Goal: Task Accomplishment & Management: Use online tool/utility

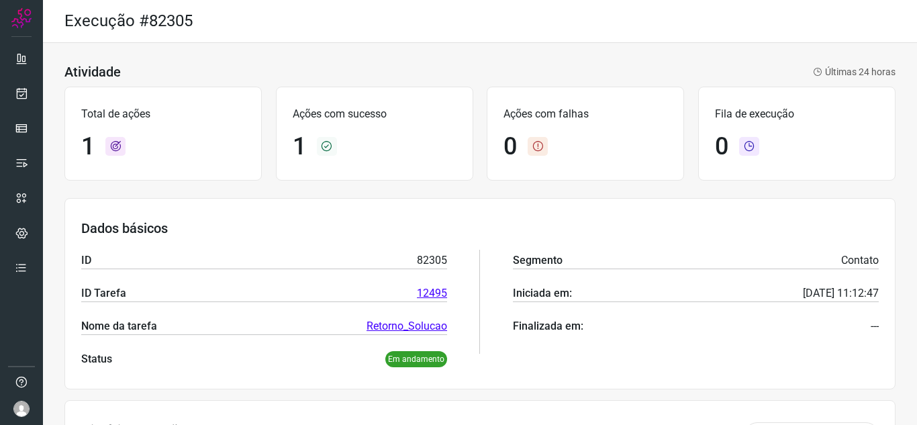
scroll to position [99, 0]
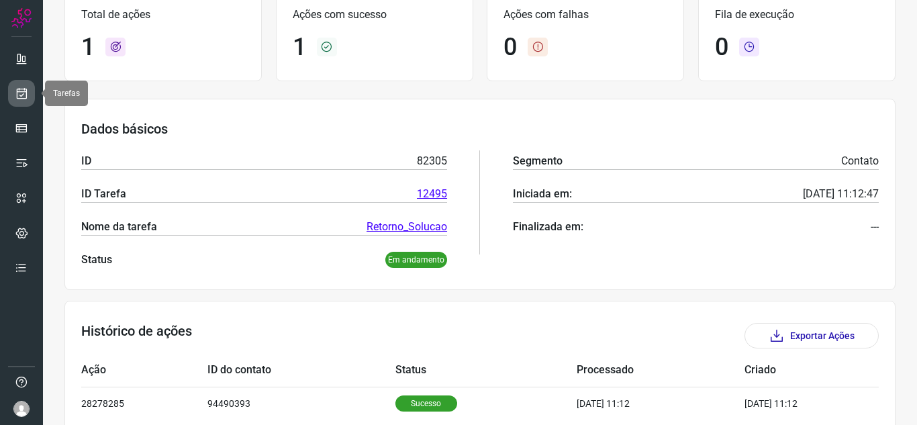
click at [19, 96] on icon at bounding box center [22, 93] width 14 height 13
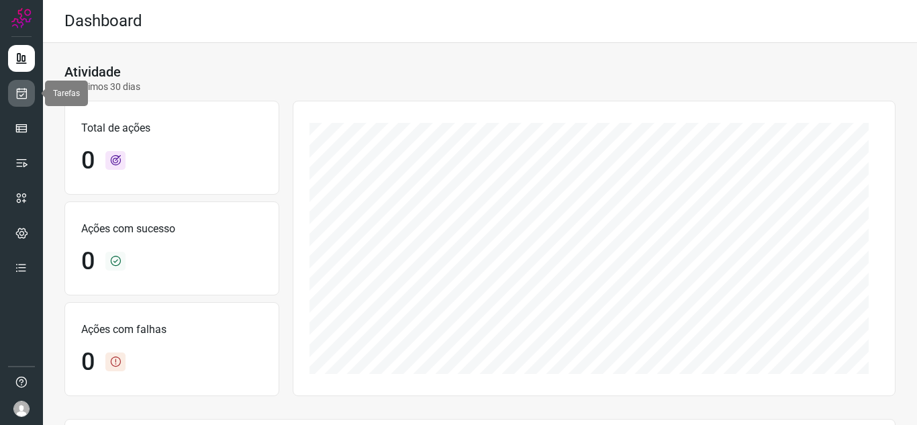
click at [19, 96] on icon at bounding box center [22, 93] width 14 height 13
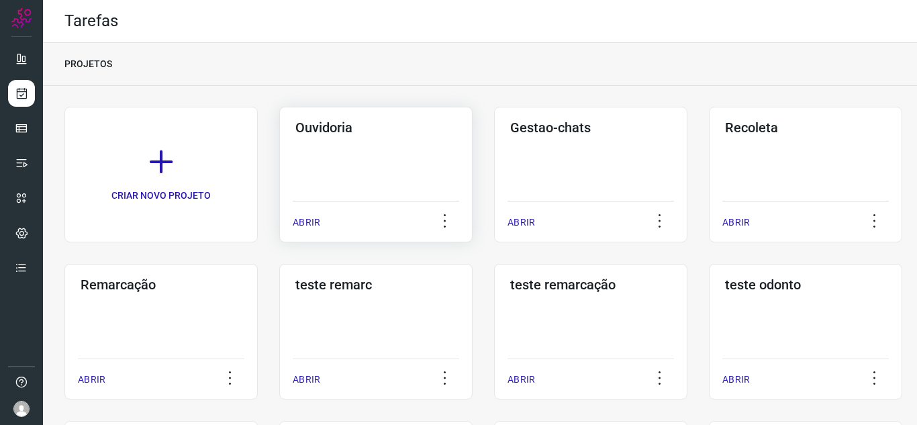
click at [297, 225] on p "ABRIR" at bounding box center [307, 222] width 28 height 14
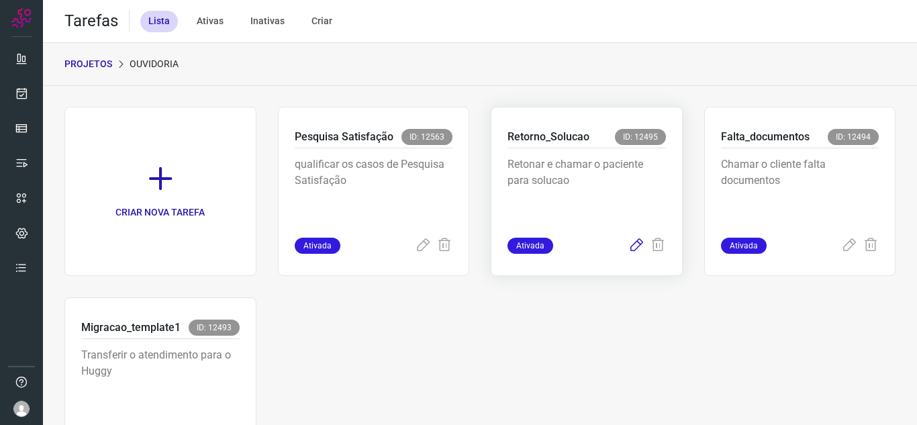
click at [628, 239] on icon at bounding box center [636, 246] width 16 height 16
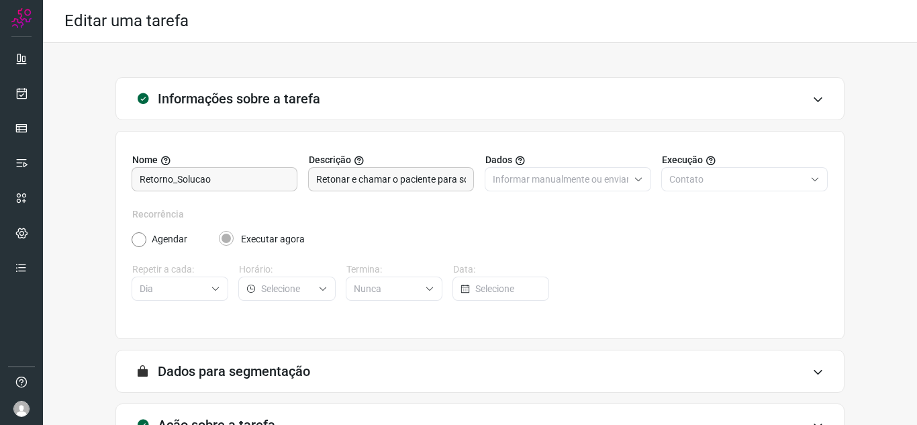
scroll to position [99, 0]
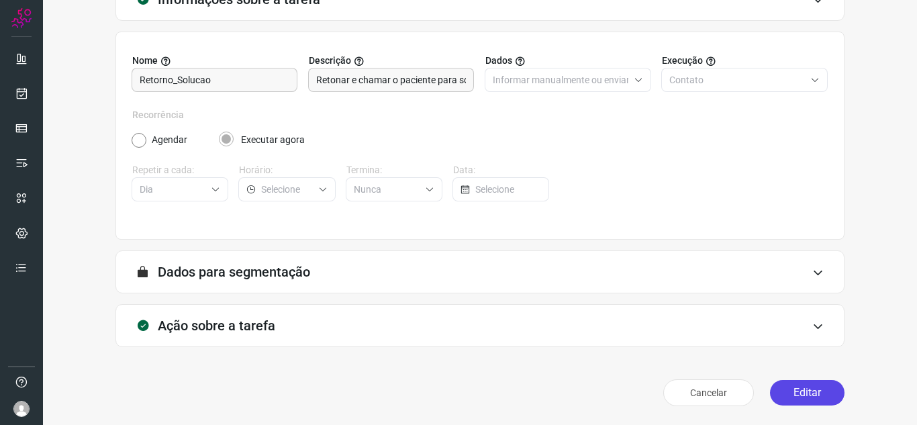
click at [810, 387] on button "Editar" at bounding box center [807, 393] width 74 height 26
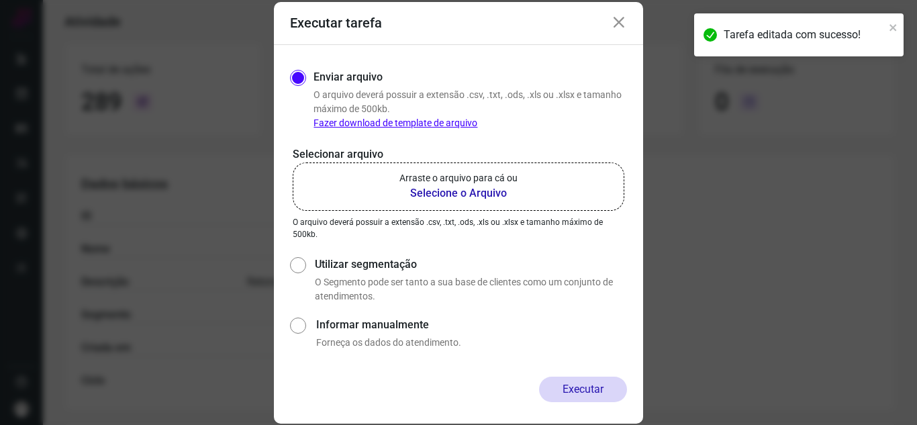
click at [562, 173] on label "Arraste o arquivo para cá ou Selecione o Arquivo" at bounding box center [459, 186] width 332 height 48
click at [0, 0] on input "Arraste o arquivo para cá ou Selecione o Arquivo" at bounding box center [0, 0] width 0 height 0
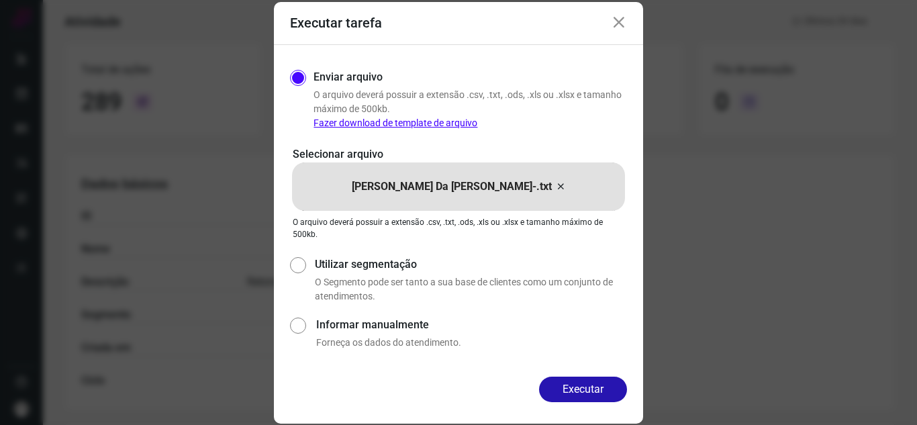
click at [555, 187] on icon at bounding box center [560, 187] width 11 height 16
click at [0, 0] on input "[PERSON_NAME] Da [PERSON_NAME]-.txt" at bounding box center [0, 0] width 0 height 0
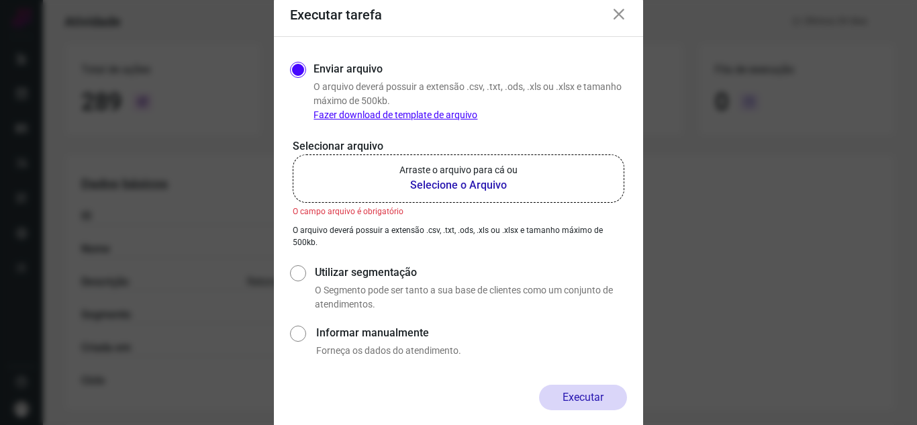
click at [524, 176] on label "Arraste o arquivo para cá ou Selecione o Arquivo" at bounding box center [459, 178] width 332 height 48
click at [0, 0] on input "Arraste o arquivo para cá ou Selecione o Arquivo" at bounding box center [0, 0] width 0 height 0
click at [616, 21] on icon at bounding box center [619, 15] width 16 height 16
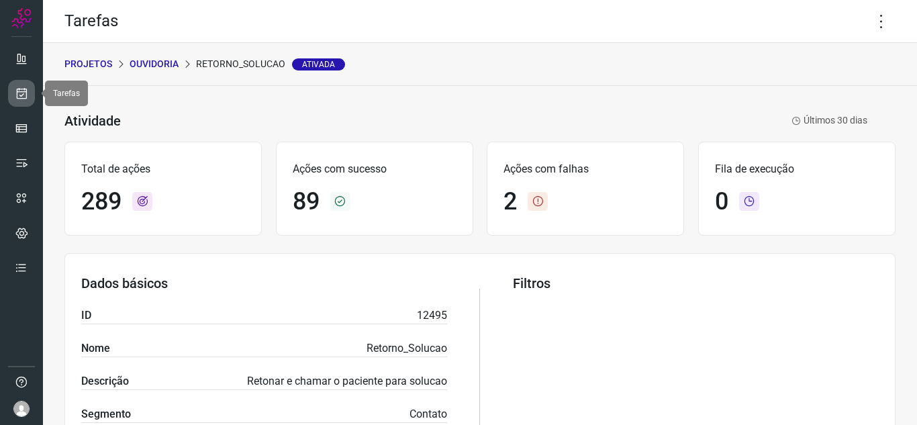
click at [26, 97] on icon at bounding box center [22, 93] width 14 height 13
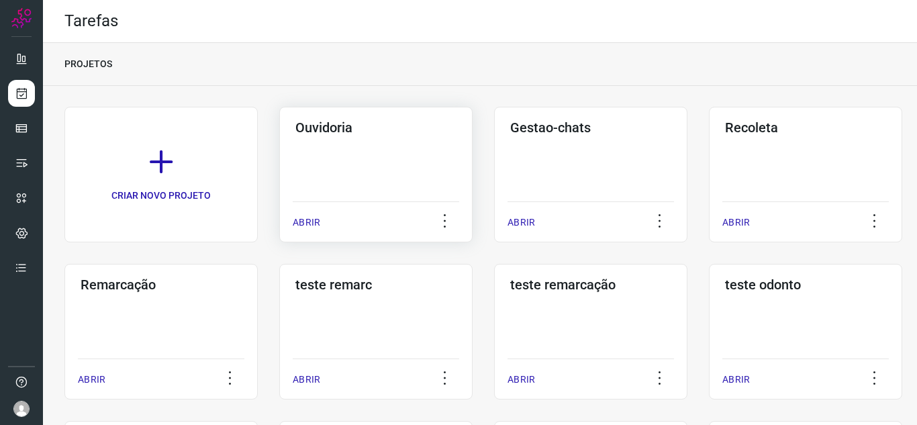
click at [321, 221] on div "ABRIR" at bounding box center [376, 218] width 166 height 34
click at [494, 228] on div "Ouvidoria ABRIR" at bounding box center [590, 175] width 193 height 136
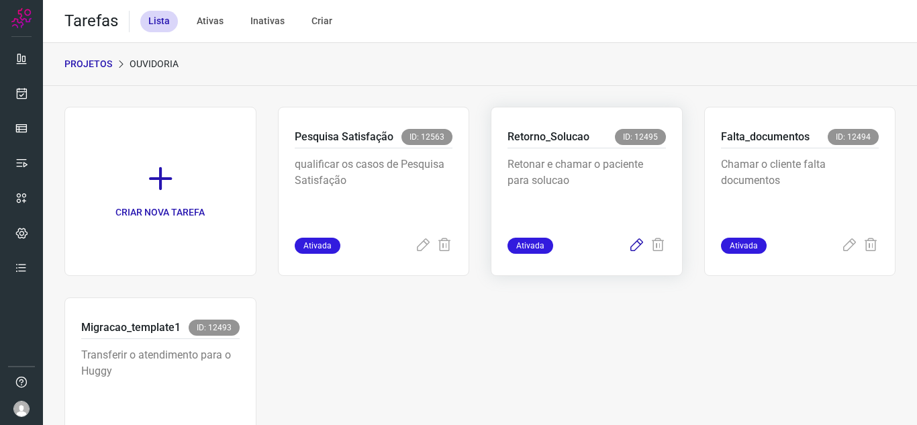
click at [628, 244] on icon at bounding box center [636, 246] width 16 height 16
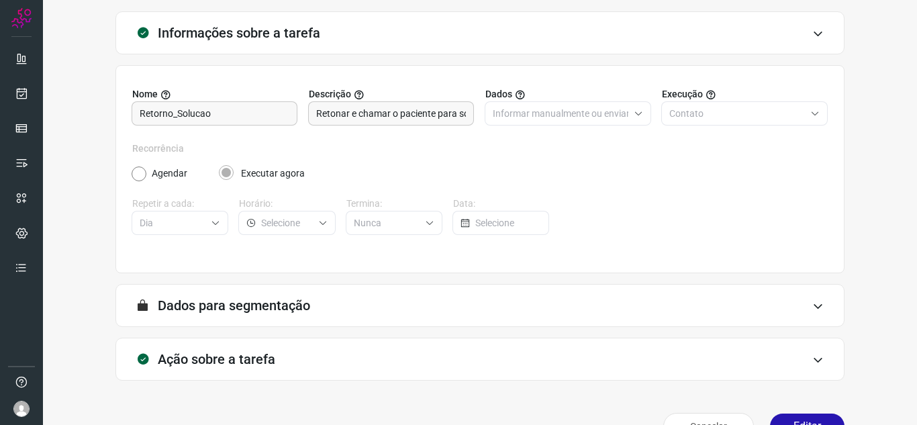
scroll to position [99, 0]
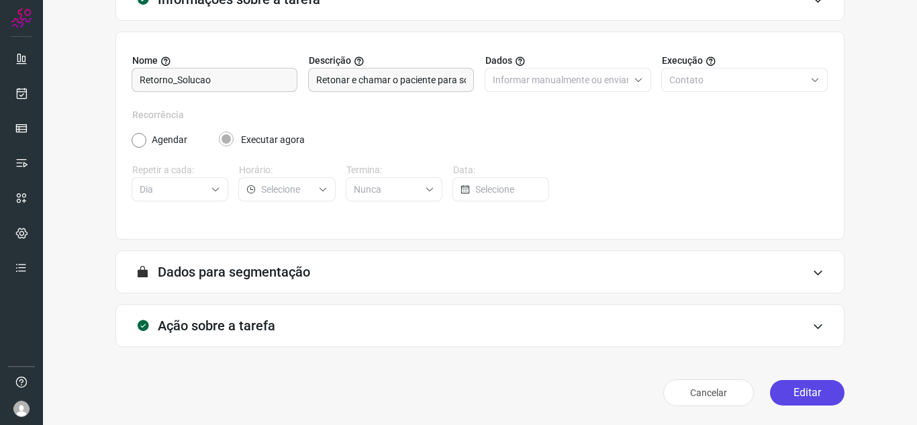
click at [824, 390] on button "Editar" at bounding box center [807, 393] width 74 height 26
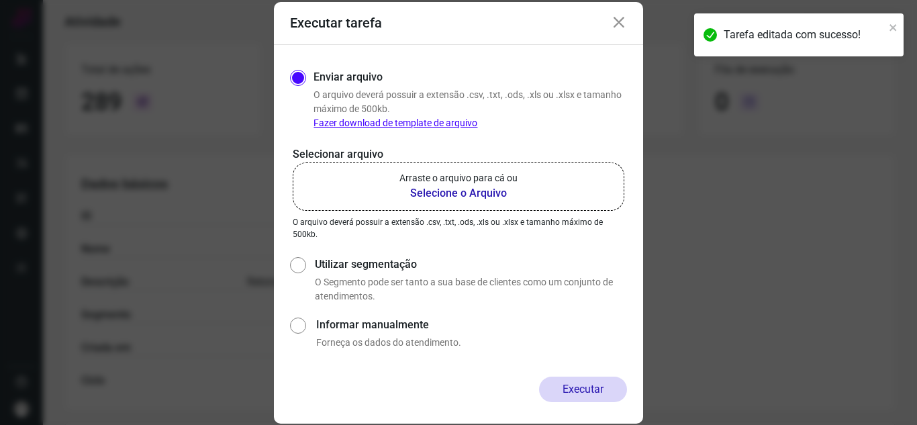
click at [500, 186] on b "Selecione o Arquivo" at bounding box center [458, 193] width 118 height 16
click at [0, 0] on input "Arraste o arquivo para cá ou Selecione o Arquivo" at bounding box center [0, 0] width 0 height 0
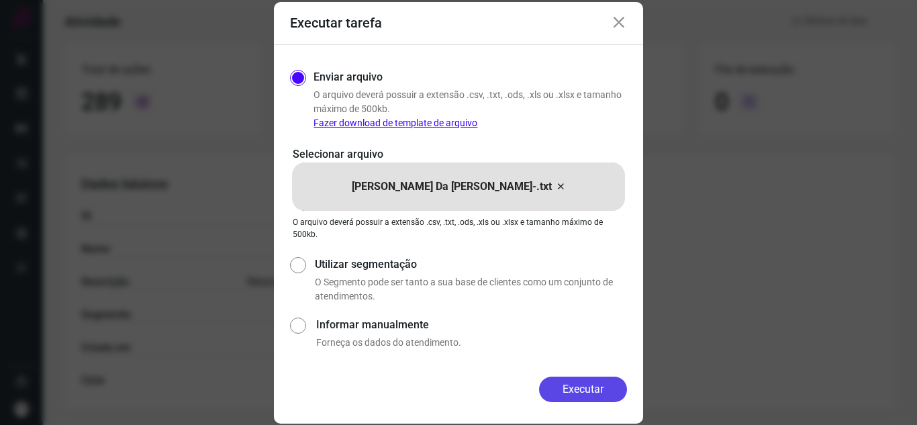
click at [596, 389] on button "Executar" at bounding box center [583, 389] width 88 height 26
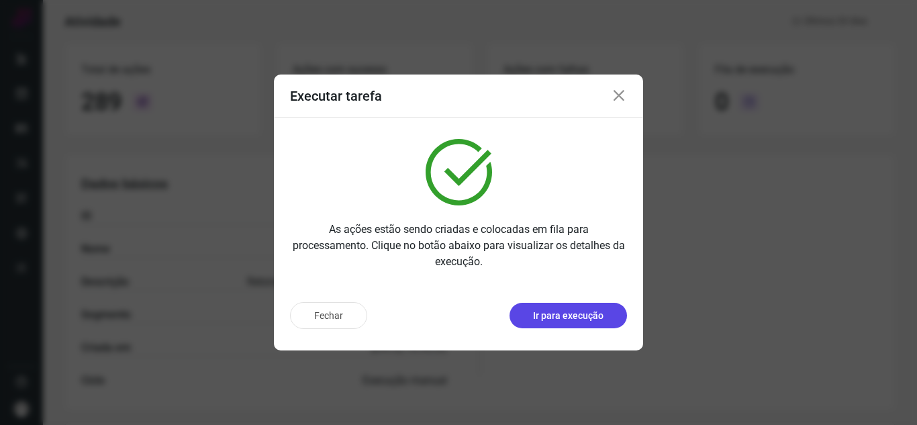
click at [592, 309] on p "Ir para execução" at bounding box center [568, 316] width 70 height 14
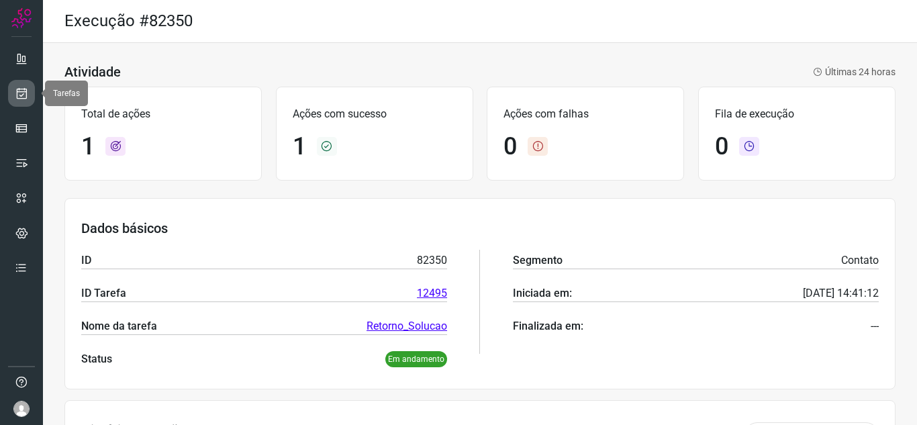
click at [19, 82] on link at bounding box center [21, 93] width 27 height 27
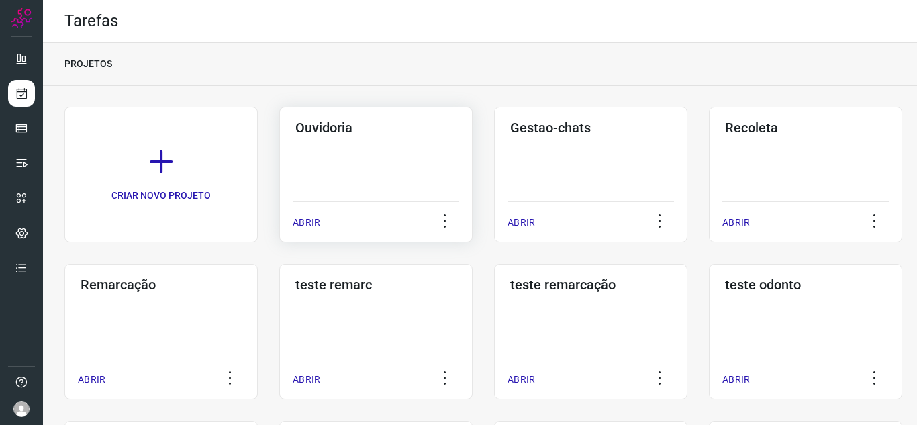
click at [307, 222] on p "ABRIR" at bounding box center [307, 222] width 28 height 14
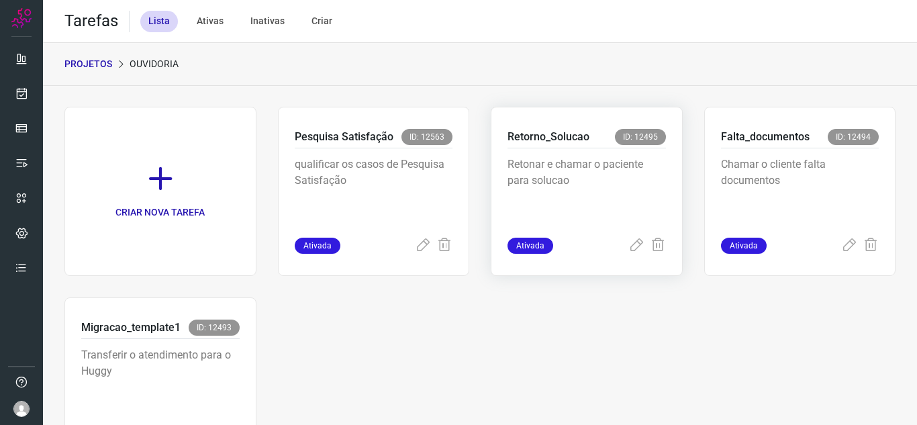
click at [704, 254] on div "Retorno_Solucao ID: 12495 Retonar e chamar o paciente para solucao Ativada" at bounding box center [800, 191] width 192 height 169
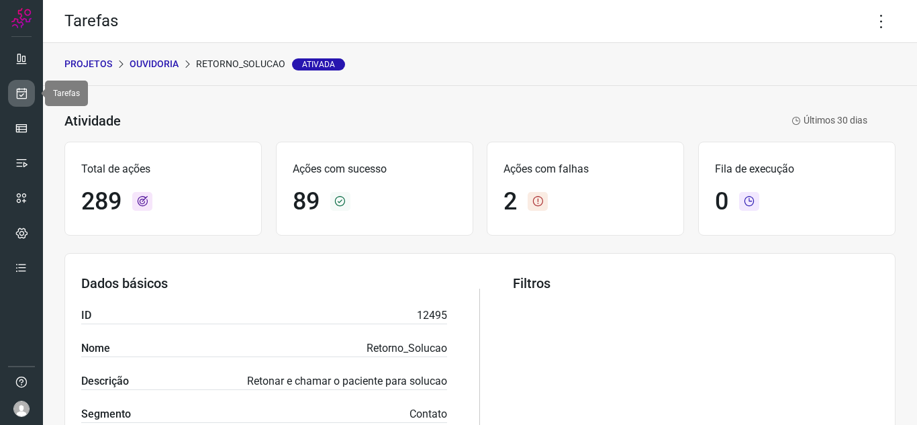
click at [25, 103] on link at bounding box center [21, 93] width 27 height 27
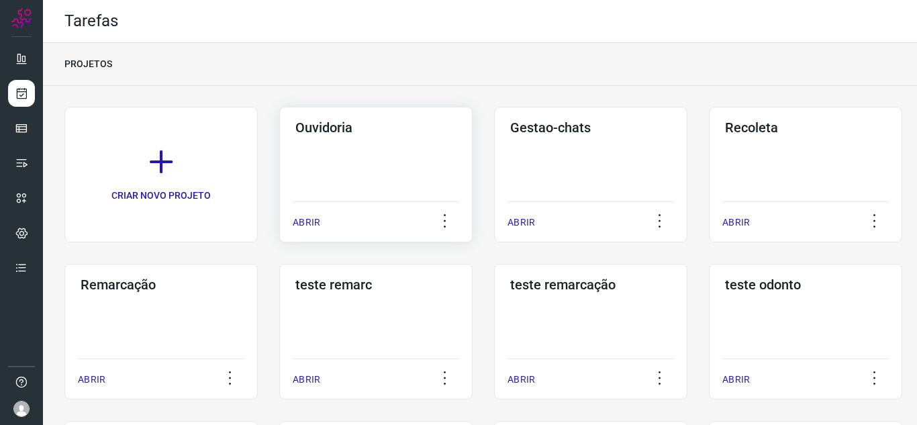
click at [297, 220] on p "ABRIR" at bounding box center [307, 222] width 28 height 14
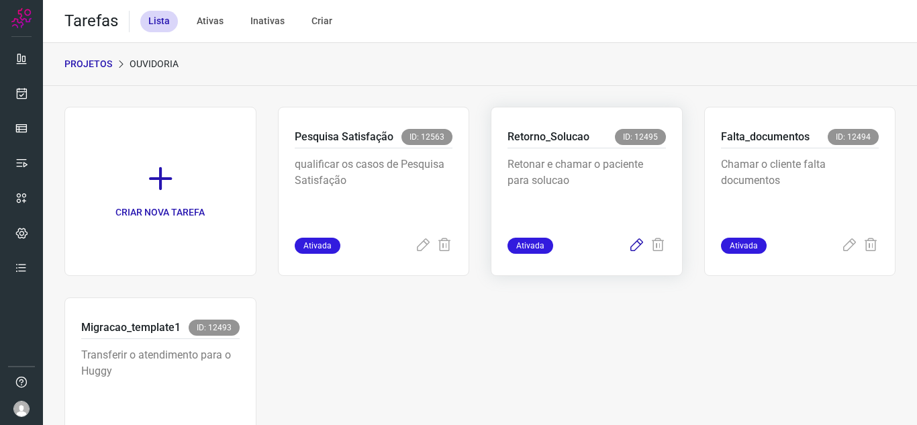
click at [631, 241] on icon at bounding box center [636, 246] width 16 height 16
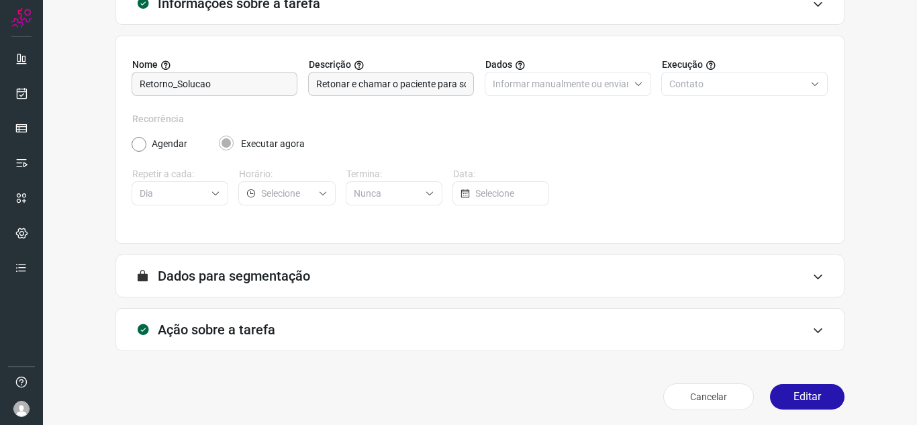
scroll to position [99, 0]
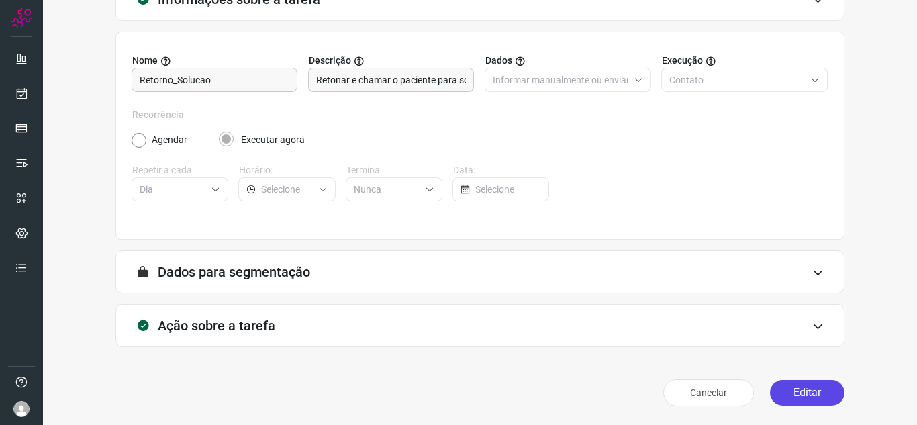
drag, startPoint x: 780, startPoint y: 397, endPoint x: 775, endPoint y: 381, distance: 17.0
click at [781, 397] on button "Editar" at bounding box center [807, 393] width 74 height 26
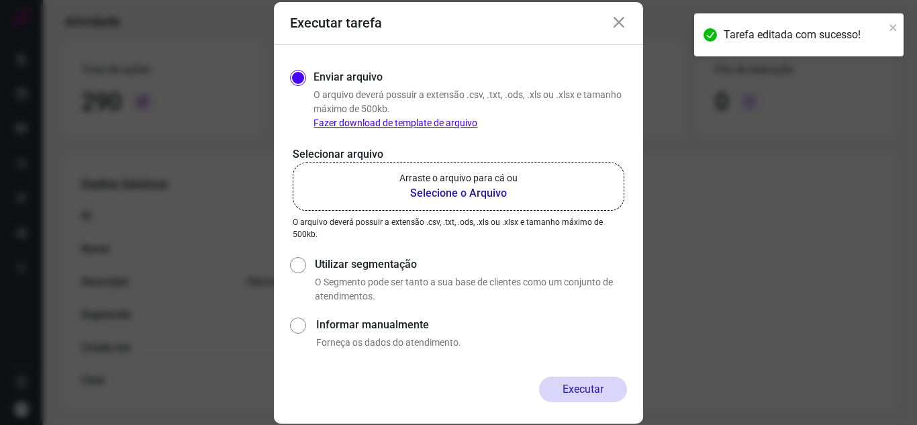
click at [564, 195] on label "Arraste o arquivo para cá ou Selecione o Arquivo" at bounding box center [459, 186] width 332 height 48
click at [0, 0] on input "Arraste o arquivo para cá ou Selecione o Arquivo" at bounding box center [0, 0] width 0 height 0
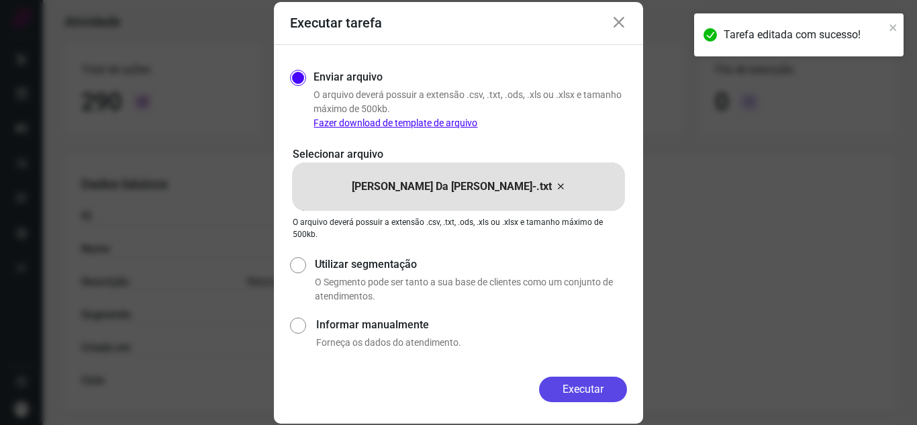
click at [597, 401] on button "Executar" at bounding box center [583, 389] width 88 height 26
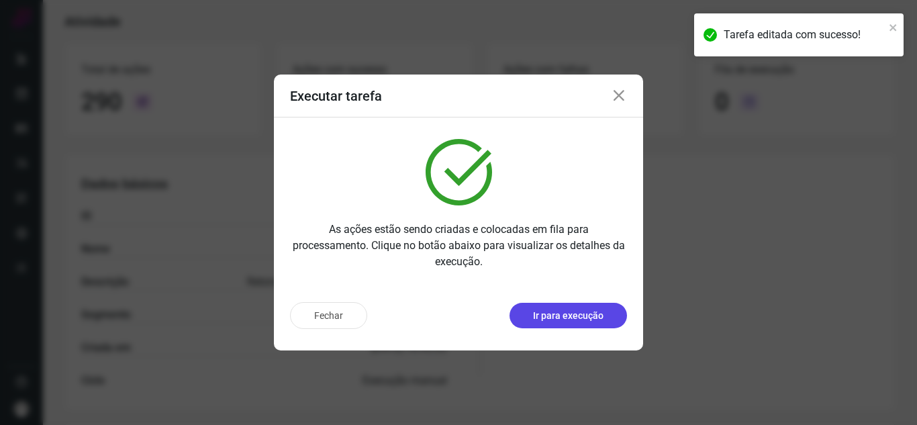
click at [604, 322] on button "Ir para execução" at bounding box center [567, 316] width 117 height 26
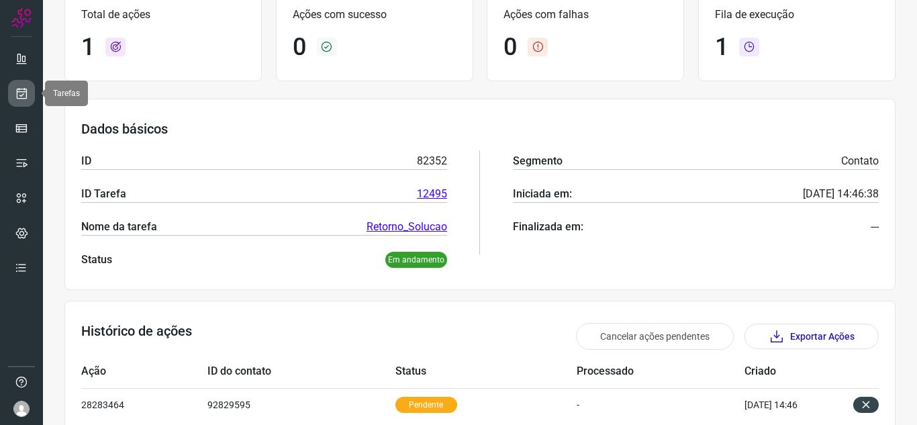
click at [27, 99] on icon at bounding box center [22, 93] width 14 height 13
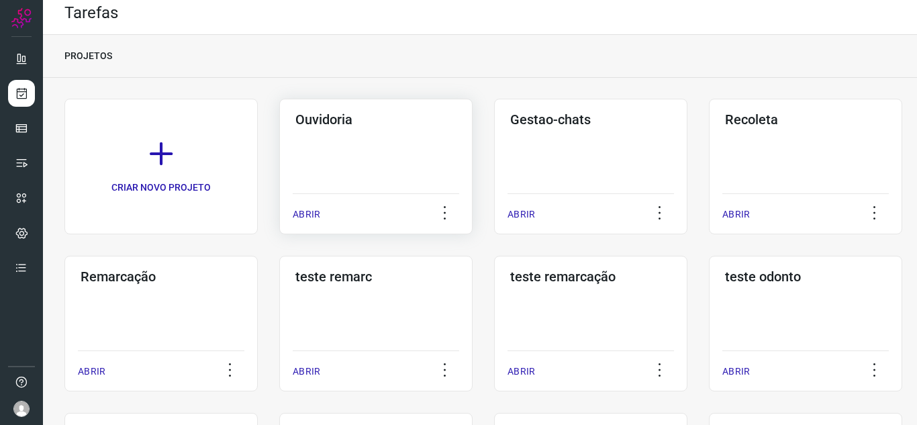
click at [316, 215] on p "ABRIR" at bounding box center [307, 214] width 28 height 14
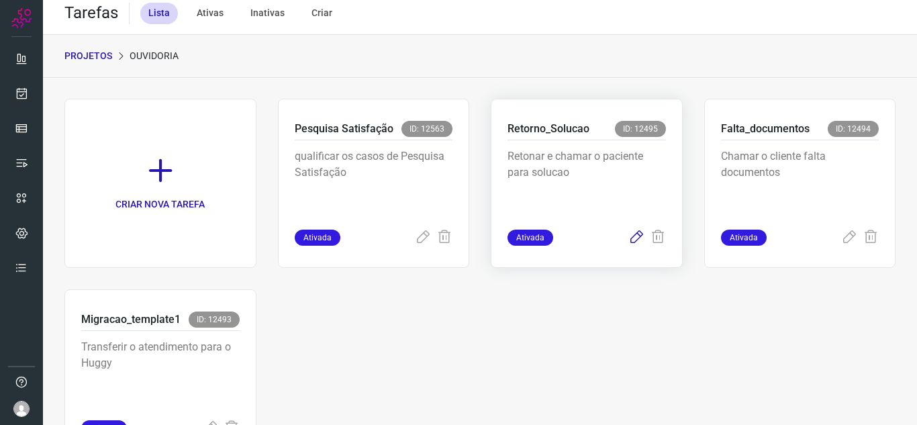
click at [628, 238] on icon at bounding box center [636, 238] width 16 height 16
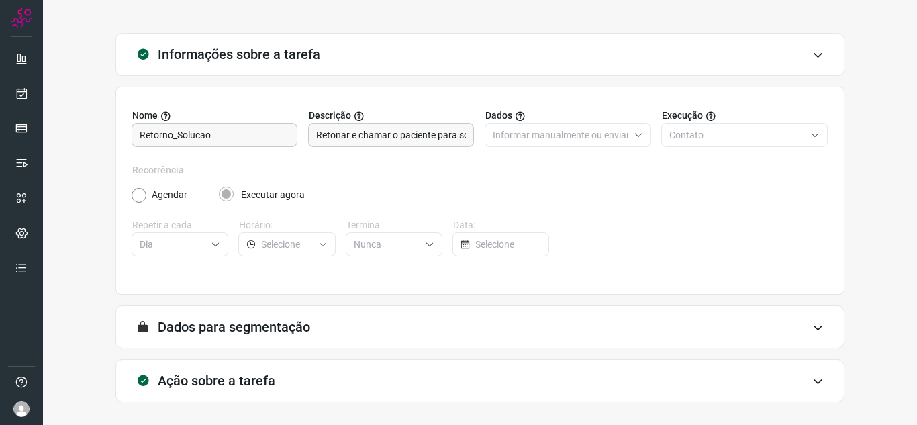
scroll to position [99, 0]
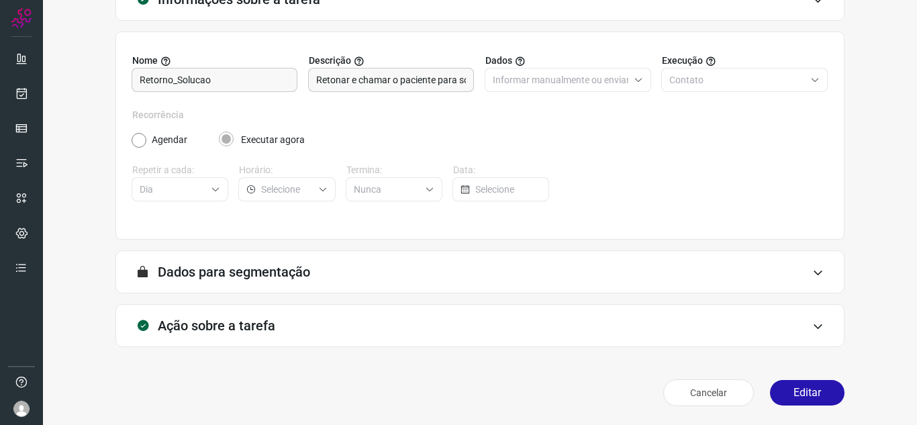
click at [782, 405] on div "Cancelar Editar" at bounding box center [479, 393] width 729 height 38
click at [788, 395] on button "Editar" at bounding box center [807, 393] width 74 height 26
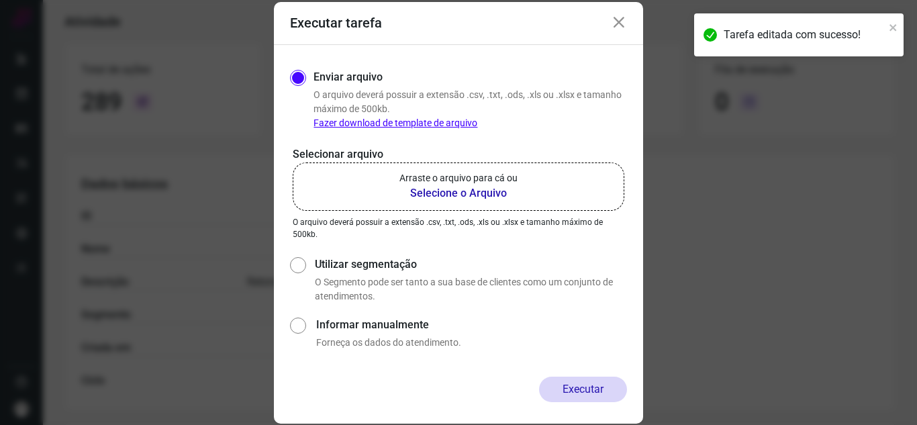
click at [383, 180] on label "Arraste o arquivo para cá ou Selecione o Arquivo" at bounding box center [459, 186] width 332 height 48
click at [0, 0] on input "Arraste o arquivo para cá ou Selecione o Arquivo" at bounding box center [0, 0] width 0 height 0
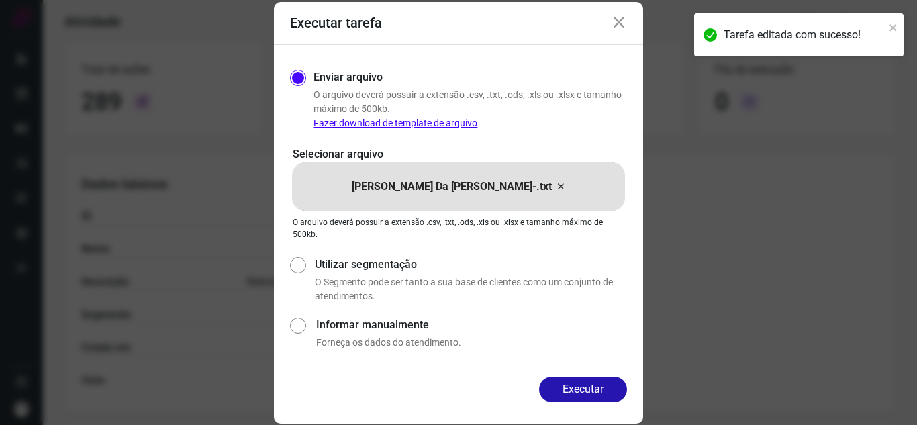
click at [559, 398] on button "Executar" at bounding box center [583, 389] width 88 height 26
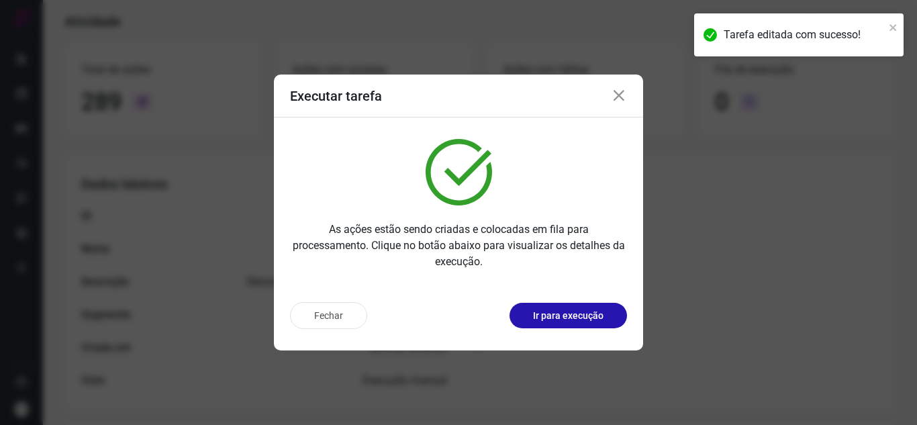
click at [583, 334] on div "Fechar Ir para execução" at bounding box center [458, 320] width 369 height 59
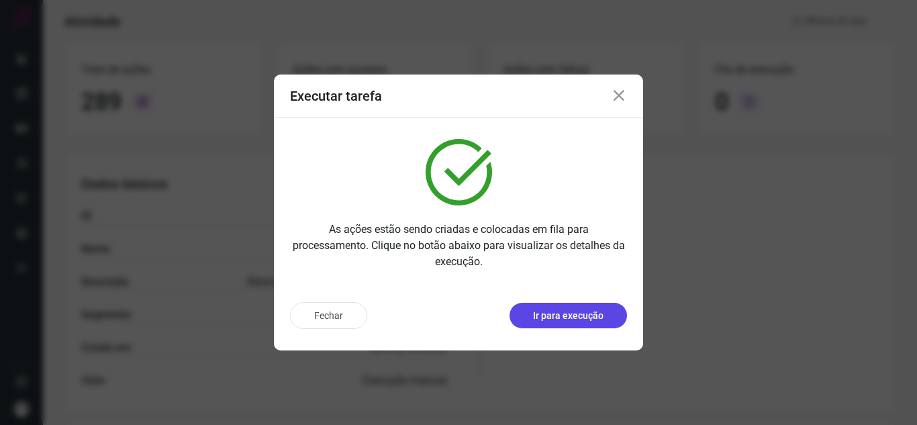
click at [582, 327] on div "Fechar Ir para execução" at bounding box center [458, 315] width 337 height 27
click at [542, 312] on p "Ir para execução" at bounding box center [568, 316] width 70 height 14
